Goal: Transaction & Acquisition: Purchase product/service

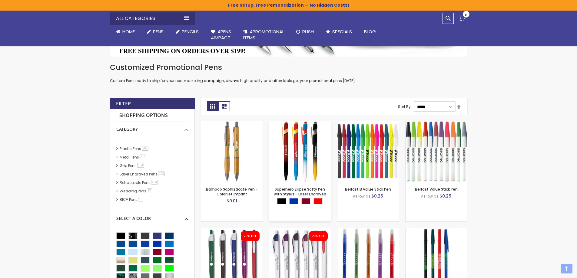
scroll to position [121, 0]
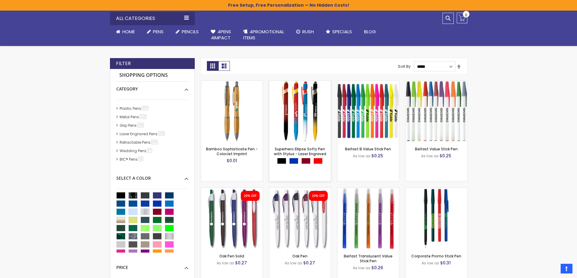
click at [294, 112] on img at bounding box center [299, 111] width 61 height 61
click at [236, 118] on img at bounding box center [231, 111] width 61 height 61
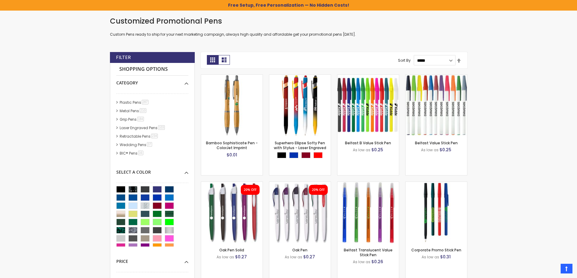
scroll to position [61, 0]
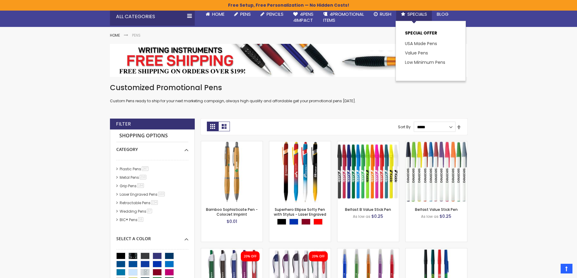
click at [425, 14] on span "Specials" at bounding box center [417, 14] width 20 height 6
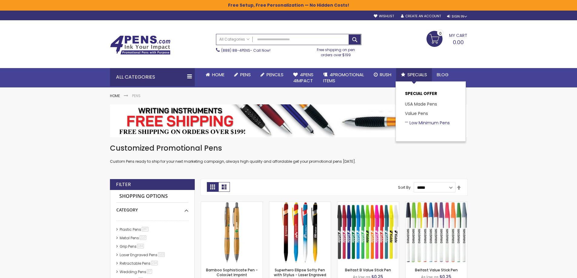
click at [422, 122] on link "Low Minimum Pens" at bounding box center [427, 123] width 45 height 6
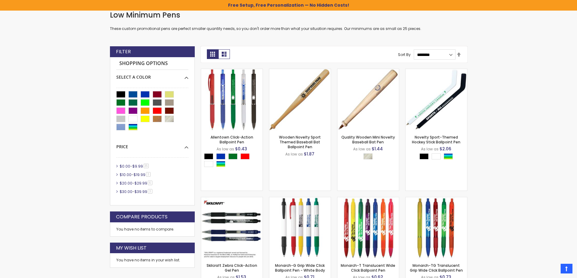
scroll to position [71, 0]
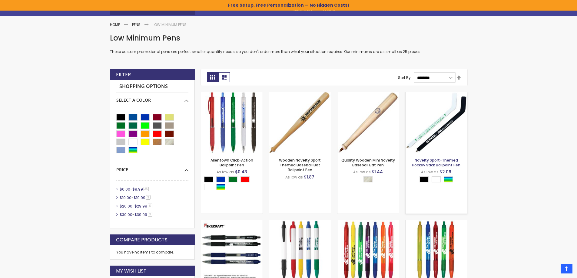
click at [449, 164] on link "Novelty Sport-Themed Hockey Stick Ballpoint Pen" at bounding box center [436, 163] width 48 height 10
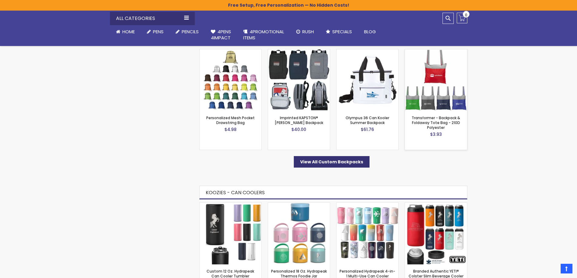
scroll to position [1303, 0]
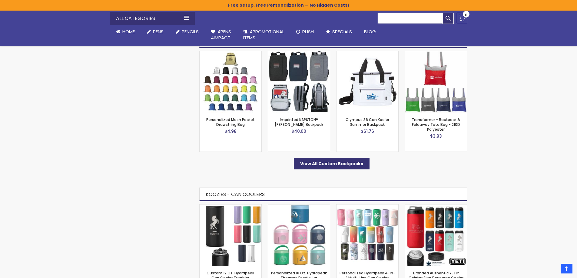
click at [415, 16] on input "Search" at bounding box center [416, 18] width 76 height 11
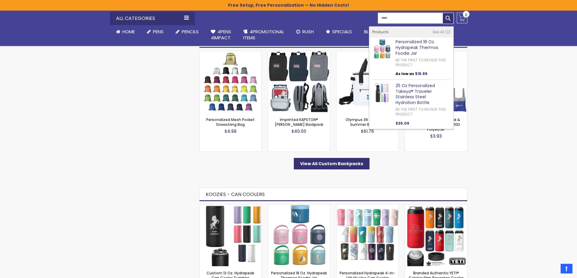
type input "*****"
